Goal: Check status: Check status

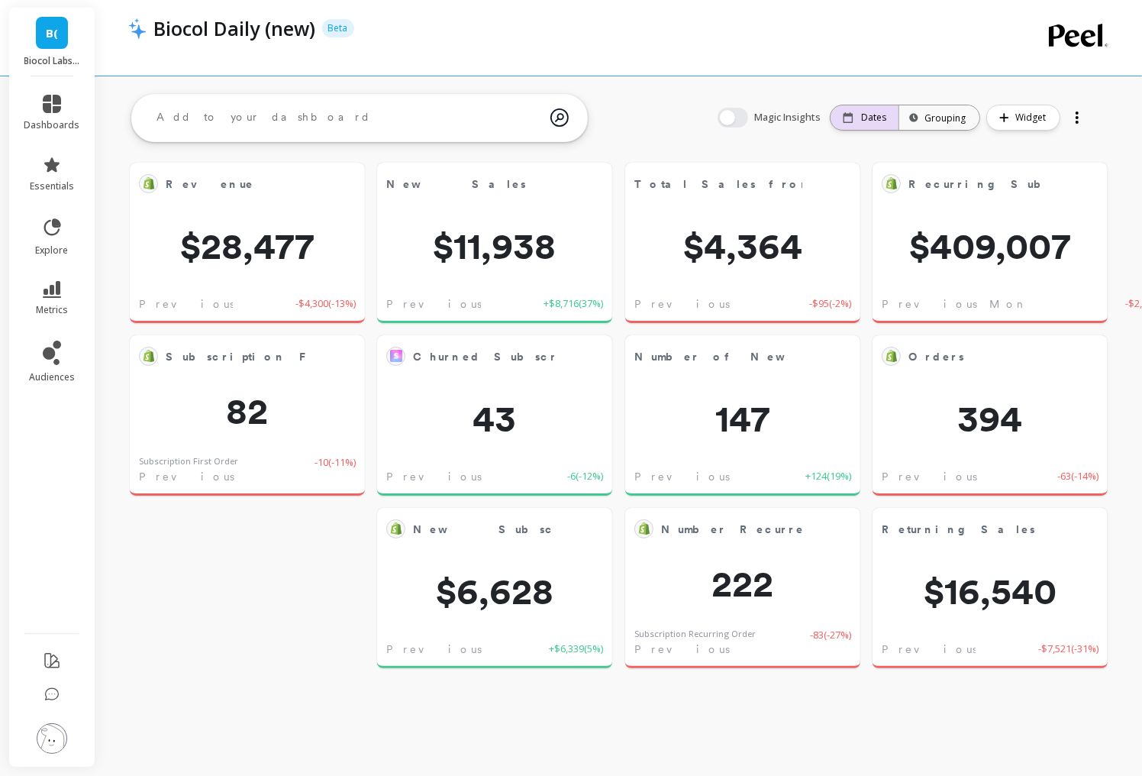
click at [877, 123] on div "Dates" at bounding box center [865, 117] width 68 height 24
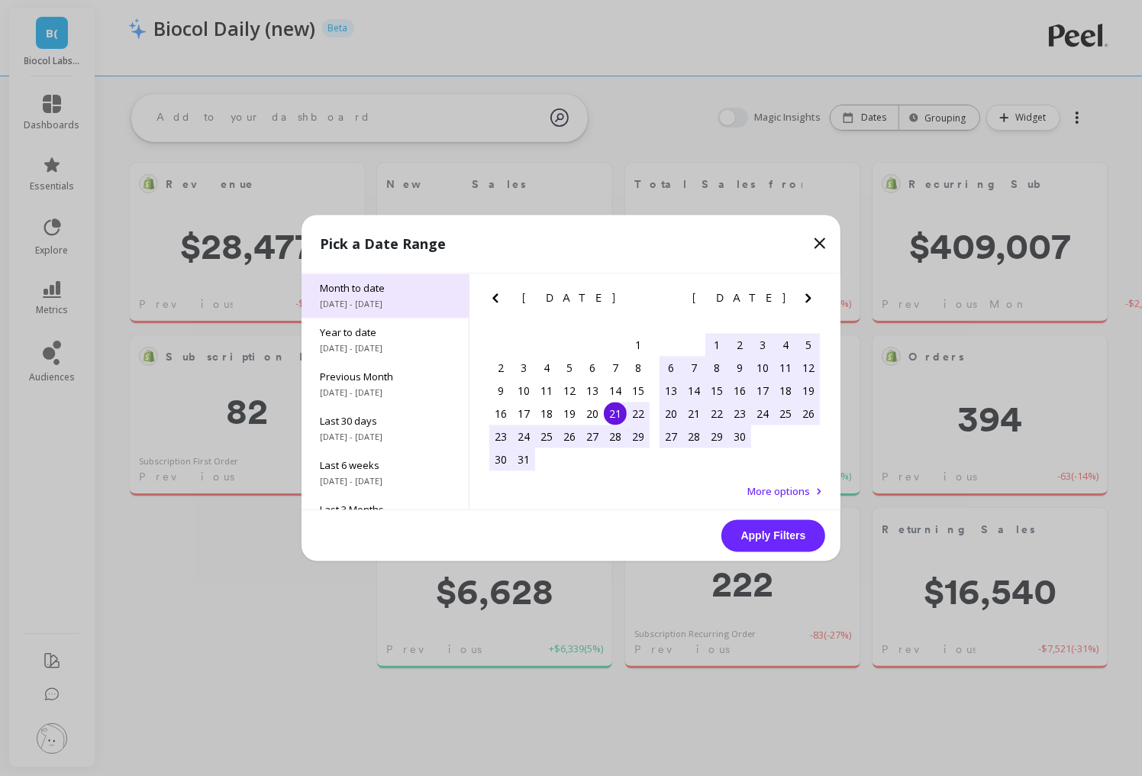
click at [367, 283] on span "Month to date" at bounding box center [385, 289] width 131 height 14
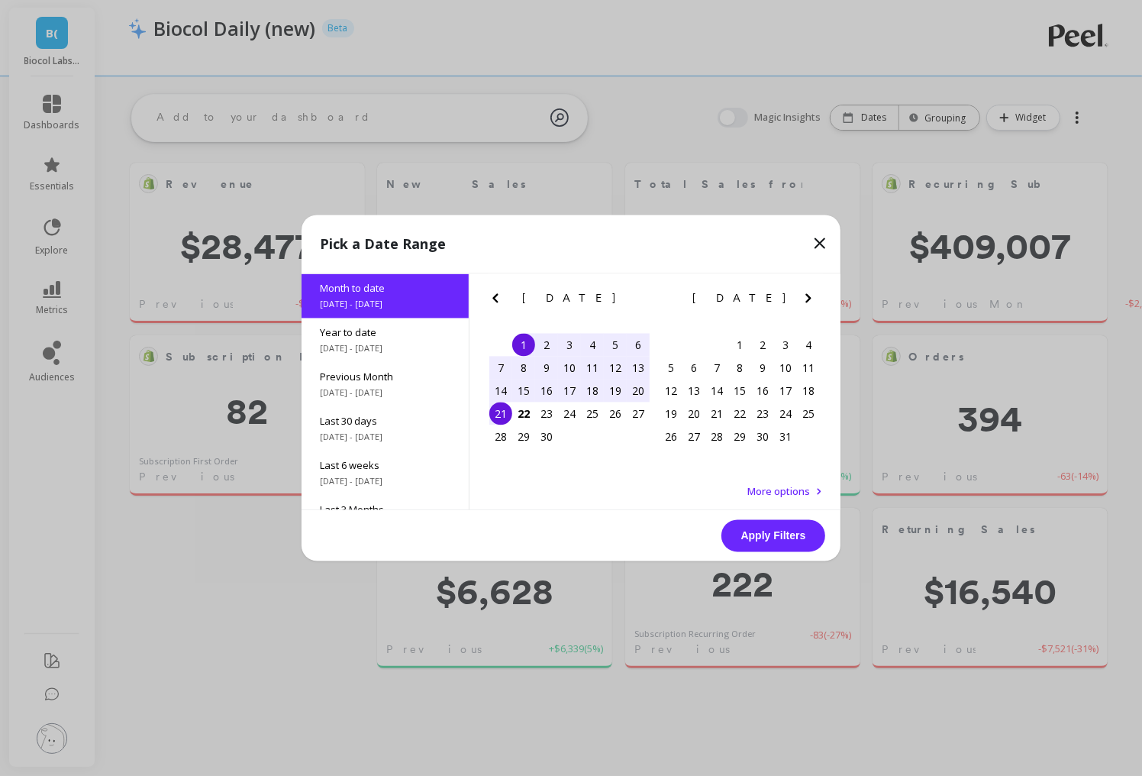
click at [499, 417] on div "21" at bounding box center [500, 413] width 23 height 23
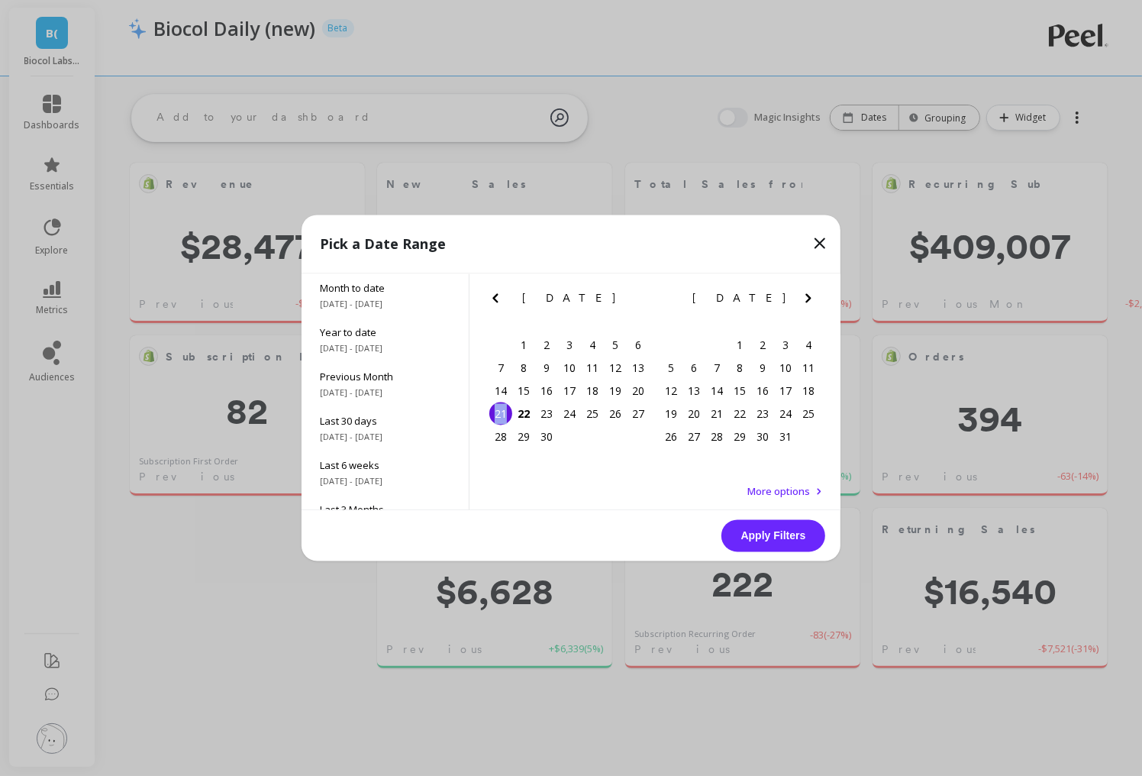
click at [499, 417] on div "21" at bounding box center [500, 413] width 23 height 23
click at [747, 534] on button "Apply Filters" at bounding box center [774, 536] width 104 height 32
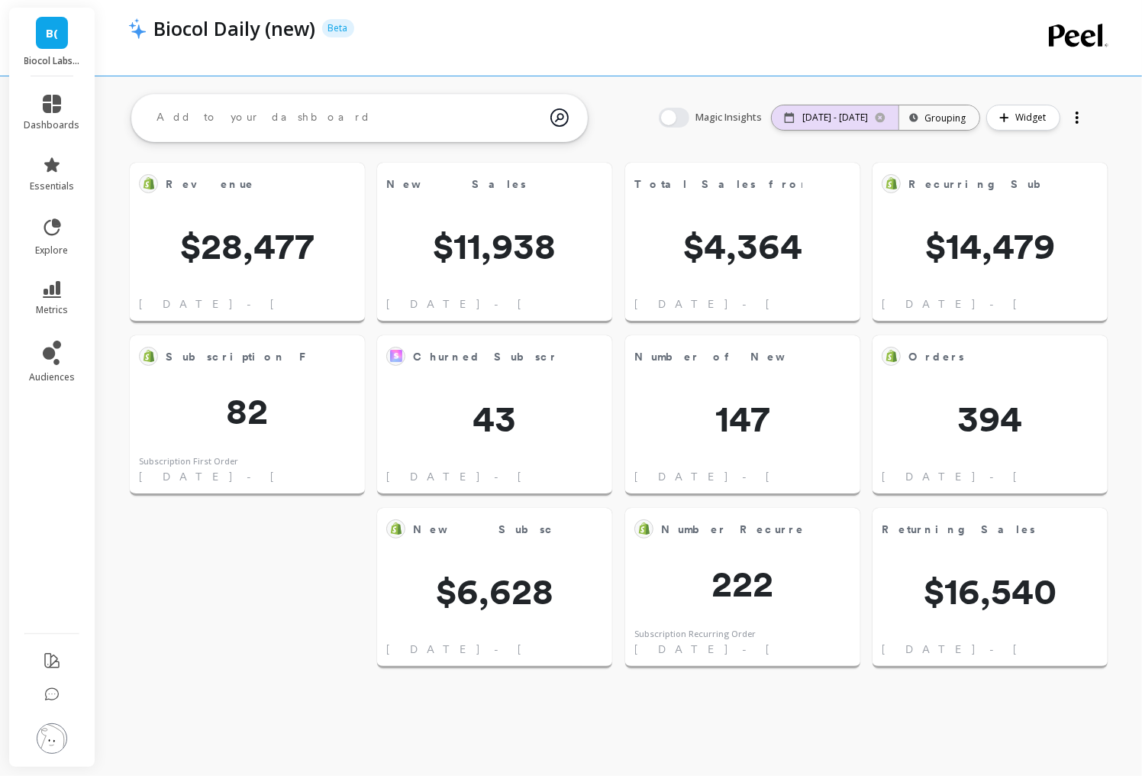
click at [824, 121] on p "[DATE] - [DATE]" at bounding box center [836, 117] width 66 height 12
click at [825, 123] on p "[DATE] - [DATE]" at bounding box center [836, 117] width 66 height 12
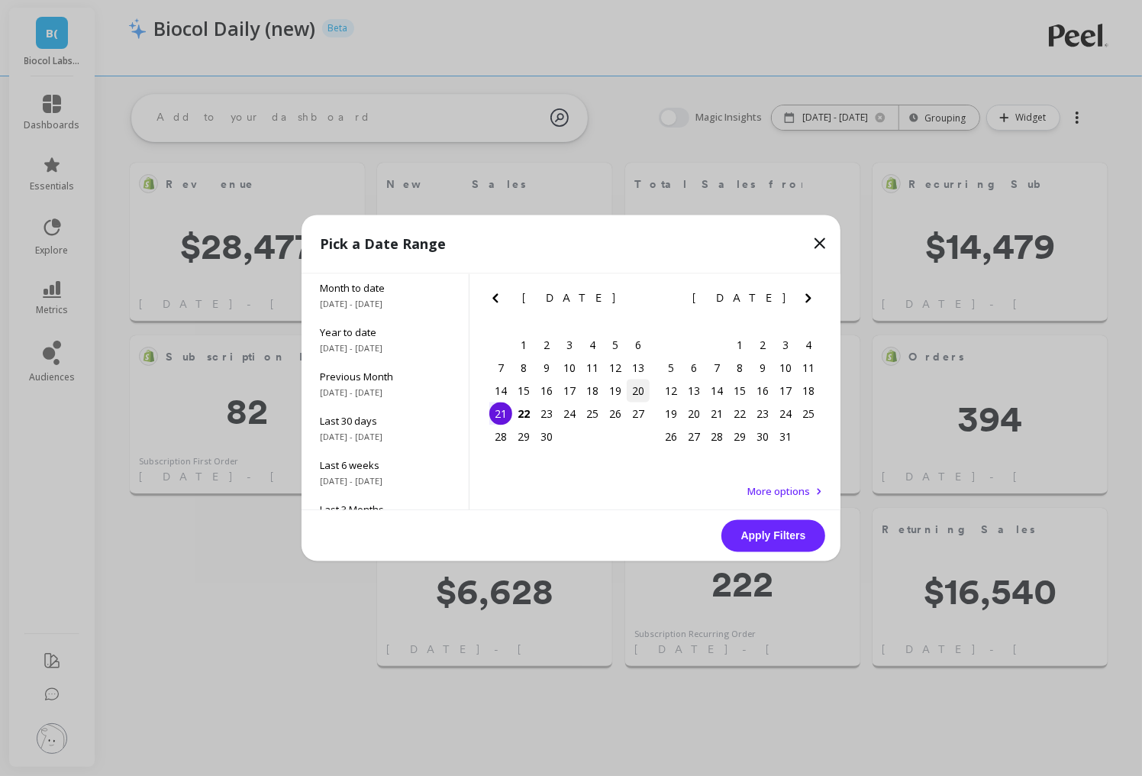
click at [634, 390] on div "20" at bounding box center [638, 391] width 23 height 23
click at [783, 537] on button "Apply Filters" at bounding box center [774, 536] width 104 height 32
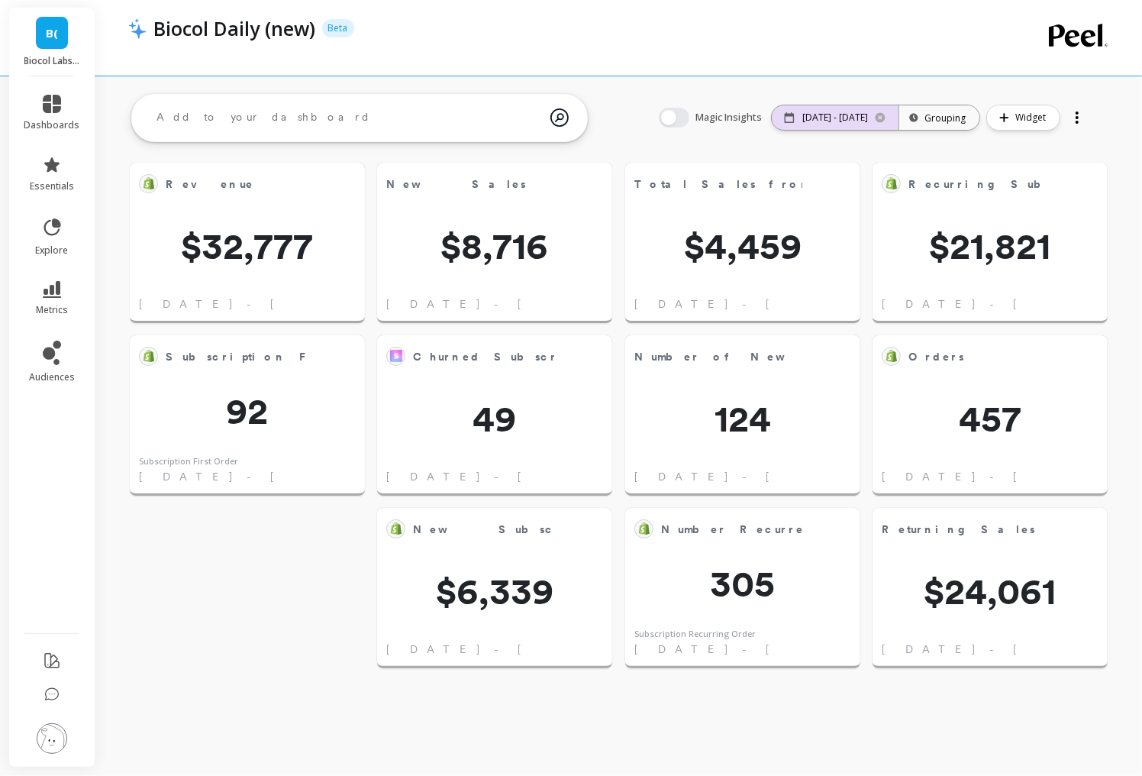
click at [826, 118] on p "[DATE] - [DATE]" at bounding box center [836, 117] width 66 height 12
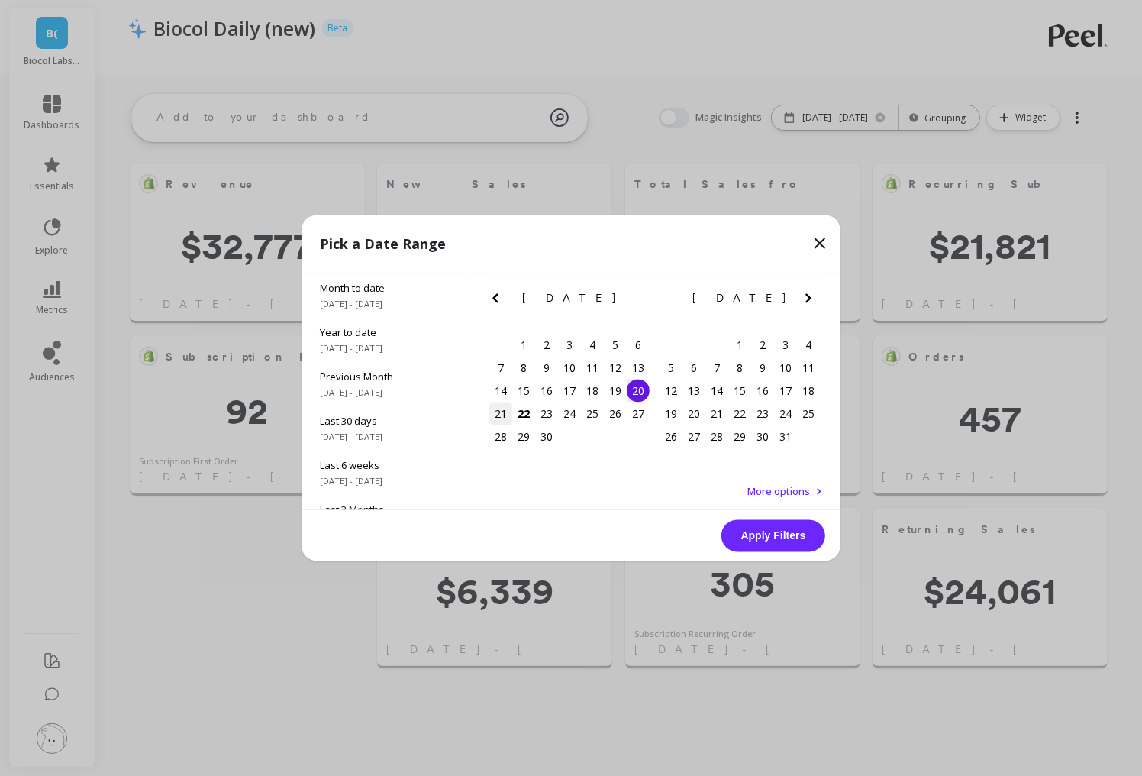
click at [500, 413] on div "21" at bounding box center [500, 413] width 23 height 23
click at [615, 392] on div "19" at bounding box center [615, 391] width 23 height 23
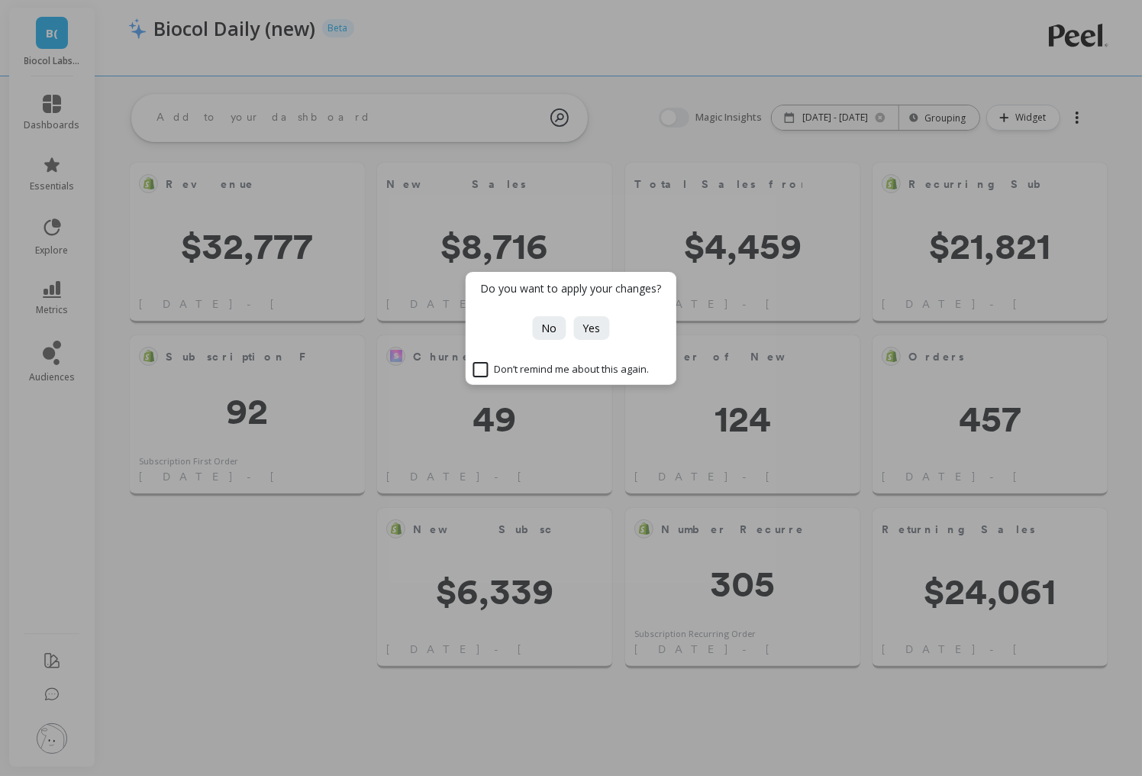
click at [790, 562] on div "Do you want to apply your changes? No Yes Don’t remind me about this again." at bounding box center [571, 388] width 1142 height 776
click at [537, 316] on button "No" at bounding box center [550, 328] width 34 height 24
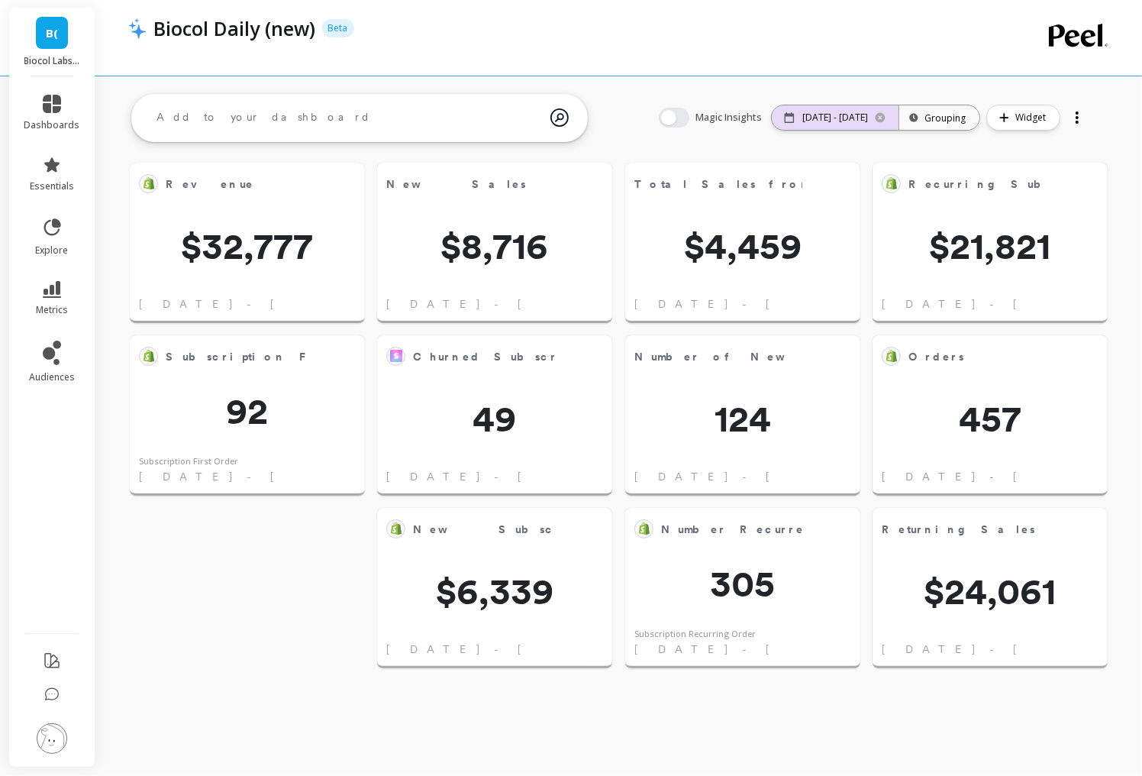
click at [832, 124] on div "[DATE] - [DATE]" at bounding box center [835, 117] width 127 height 24
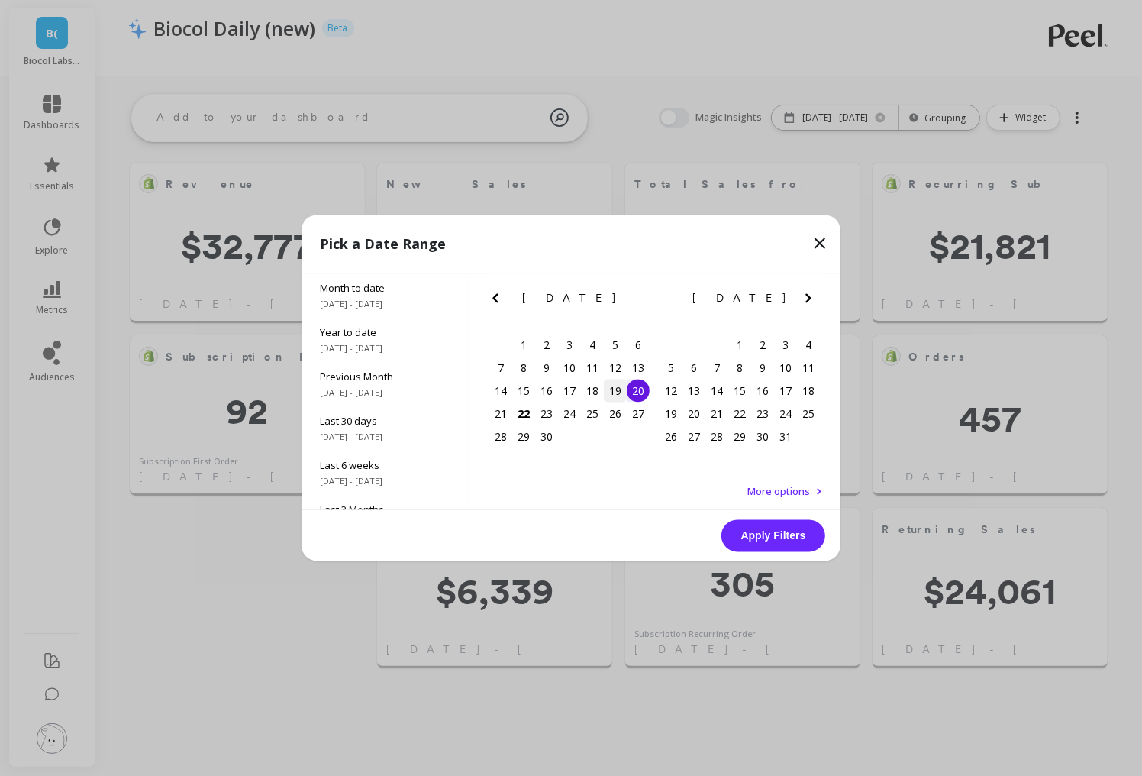
click at [613, 389] on div "19" at bounding box center [615, 391] width 23 height 23
click at [766, 548] on button "Apply Filters" at bounding box center [774, 536] width 104 height 32
